Goal: Navigation & Orientation: Find specific page/section

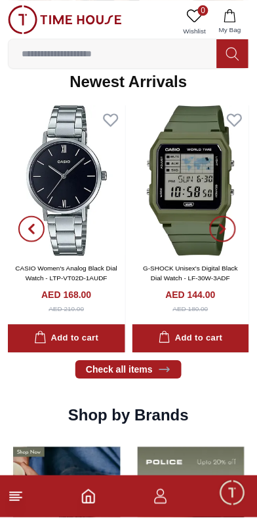
scroll to position [676, 0]
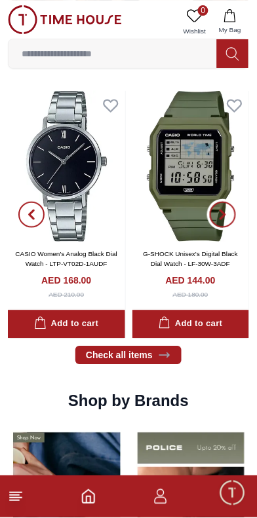
click at [223, 221] on span "button" at bounding box center [223, 215] width 26 height 26
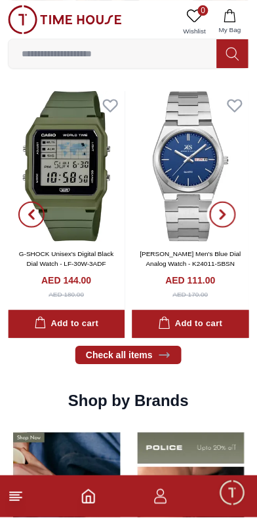
click at [226, 219] on icon "button" at bounding box center [222, 215] width 10 height 10
click at [234, 217] on span "button" at bounding box center [223, 215] width 26 height 26
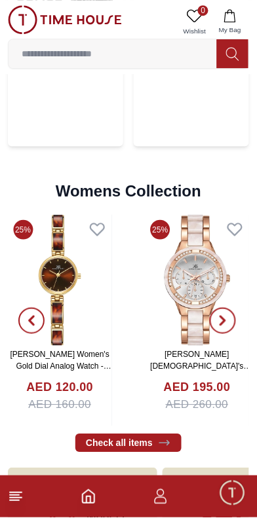
scroll to position [2826, 0]
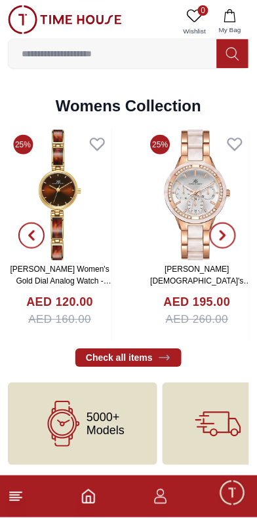
click at [22, 499] on icon at bounding box center [16, 497] width 16 height 16
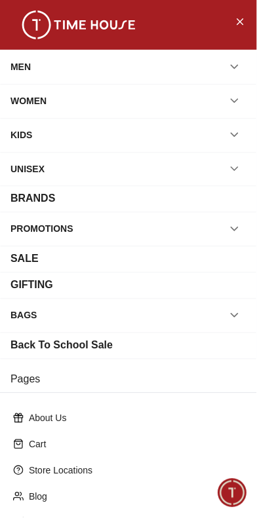
click at [232, 65] on icon "button" at bounding box center [234, 66] width 13 height 13
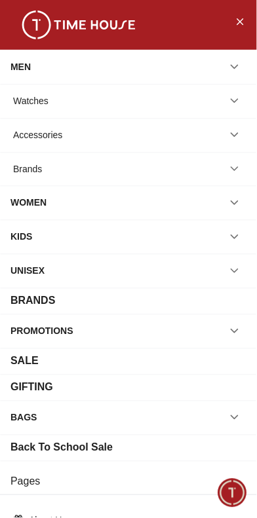
click at [244, 167] on button "button" at bounding box center [235, 169] width 24 height 24
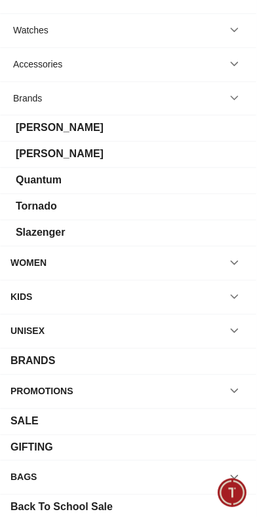
scroll to position [111, 0]
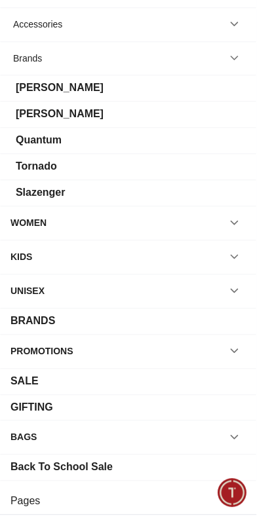
click at [53, 319] on div "BRANDS" at bounding box center [32, 322] width 45 height 16
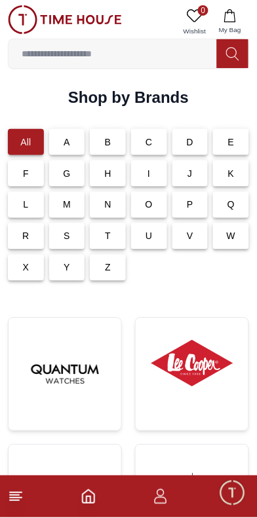
click at [156, 133] on div "C" at bounding box center [149, 142] width 36 height 26
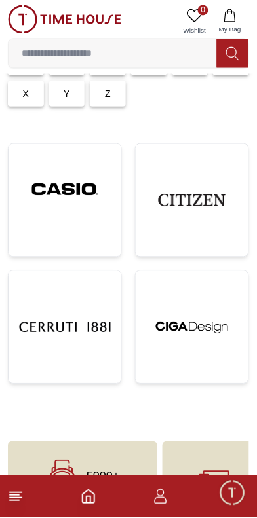
scroll to position [202, 0]
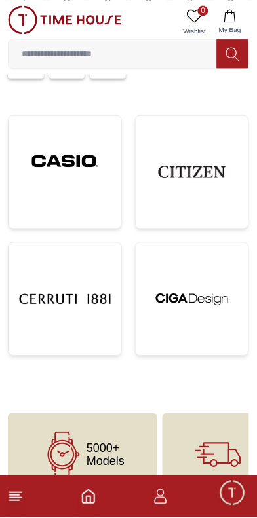
click at [86, 169] on img at bounding box center [65, 161] width 92 height 70
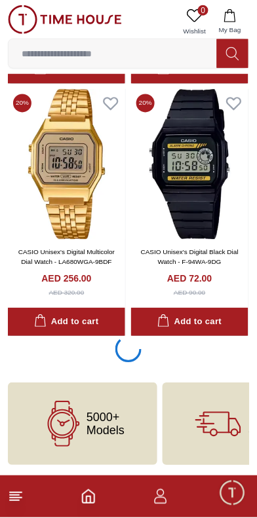
scroll to position [2568, 0]
